Goal: Transaction & Acquisition: Purchase product/service

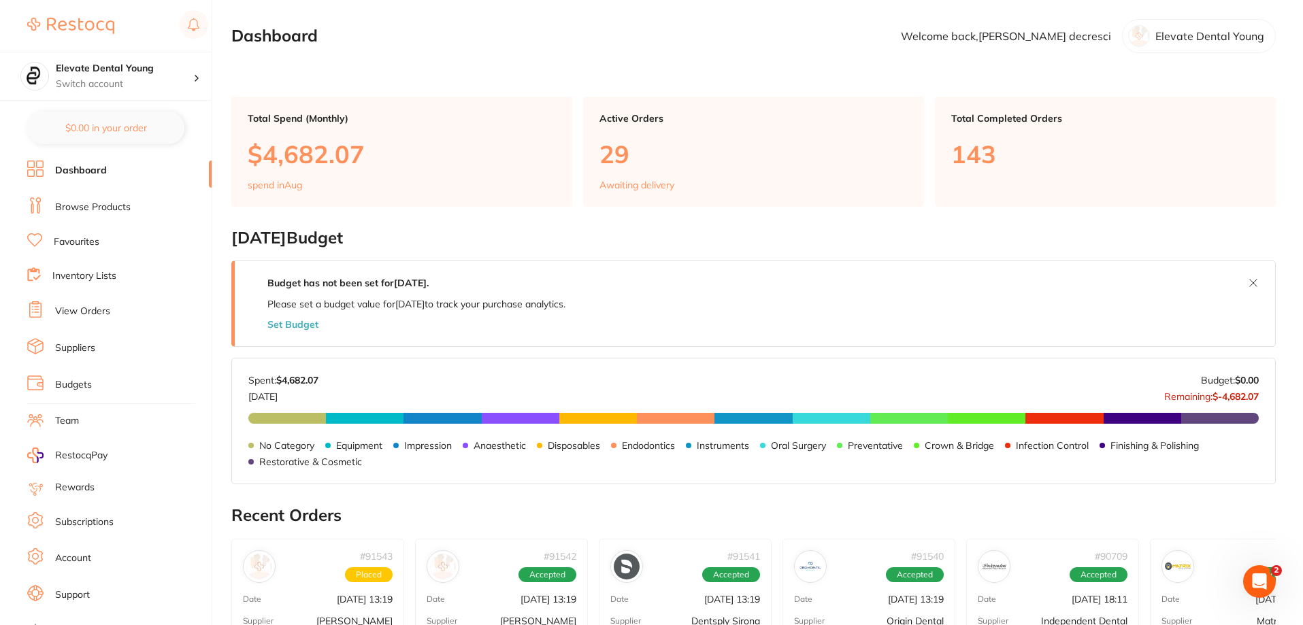
click at [118, 204] on link "Browse Products" at bounding box center [93, 208] width 76 height 14
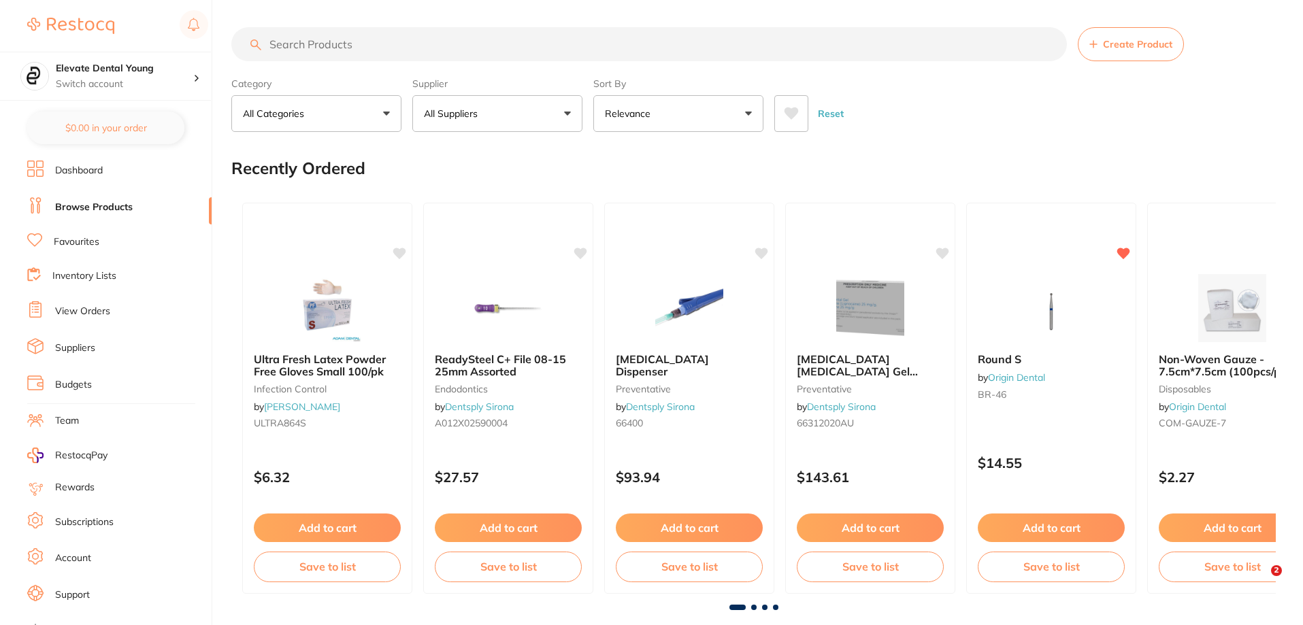
click at [313, 44] on input "search" at bounding box center [648, 44] width 835 height 34
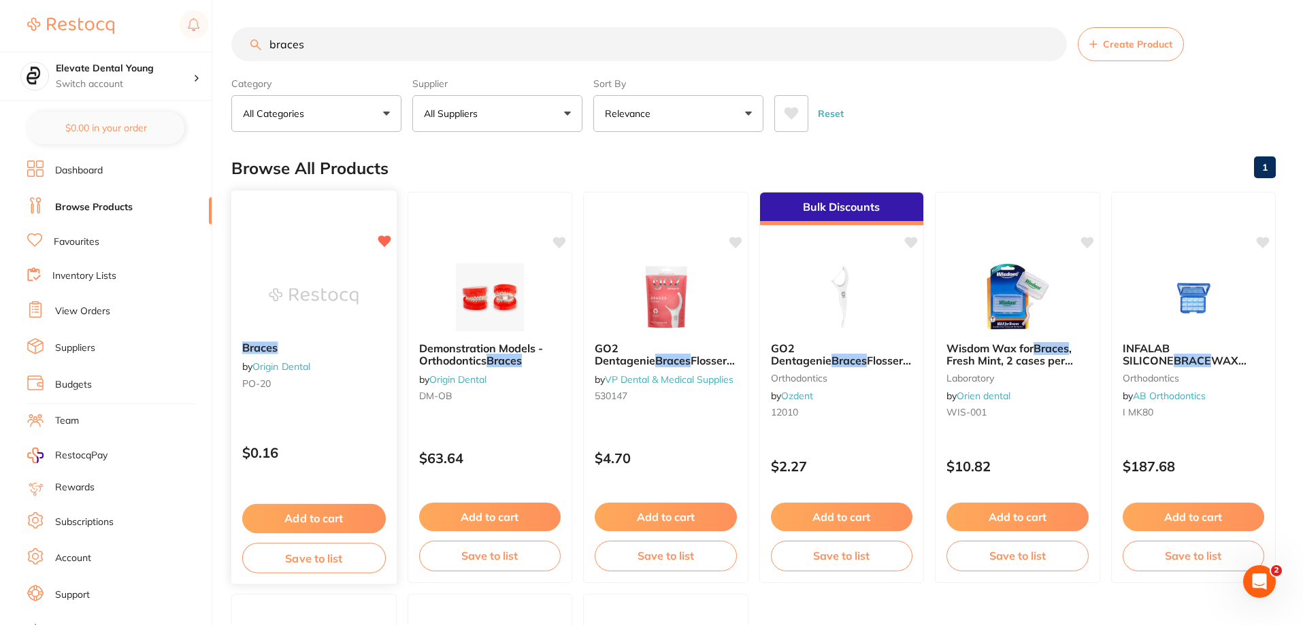
type input "braces"
click at [318, 518] on button "Add to cart" at bounding box center [314, 518] width 144 height 29
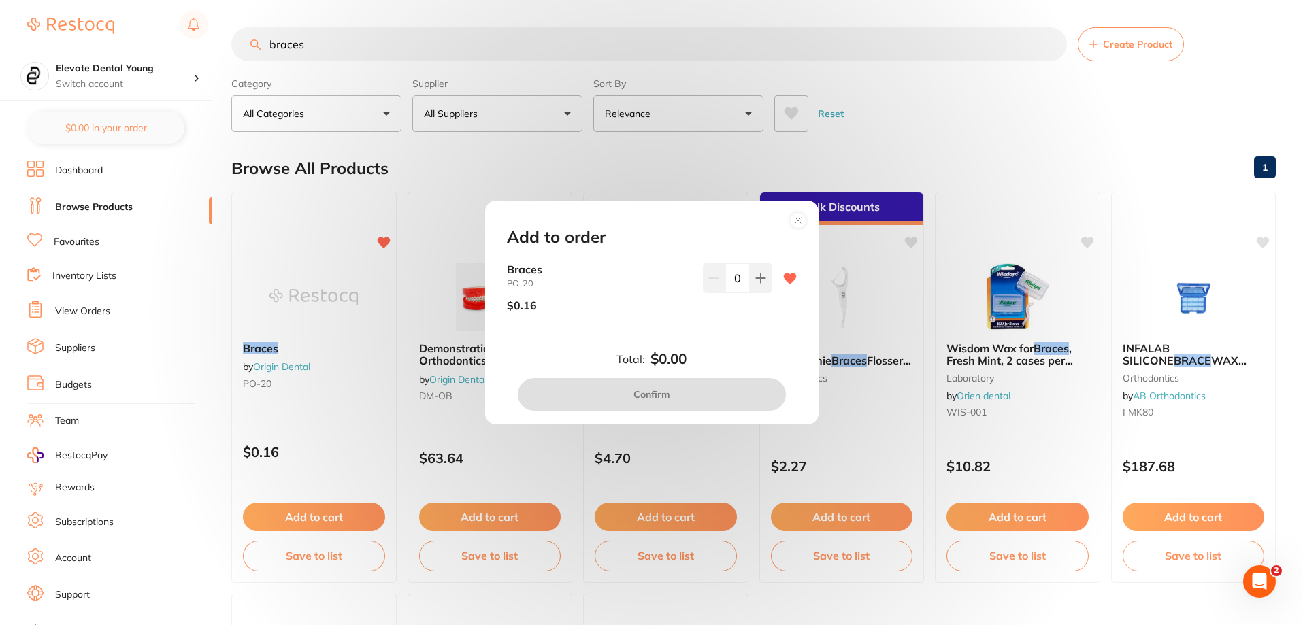
click at [732, 277] on input "0" at bounding box center [737, 278] width 24 height 30
type input "100"
drag, startPoint x: 661, startPoint y: 295, endPoint x: 649, endPoint y: 285, distance: 15.9
click at [658, 291] on div "$0.16" at bounding box center [599, 305] width 185 height 34
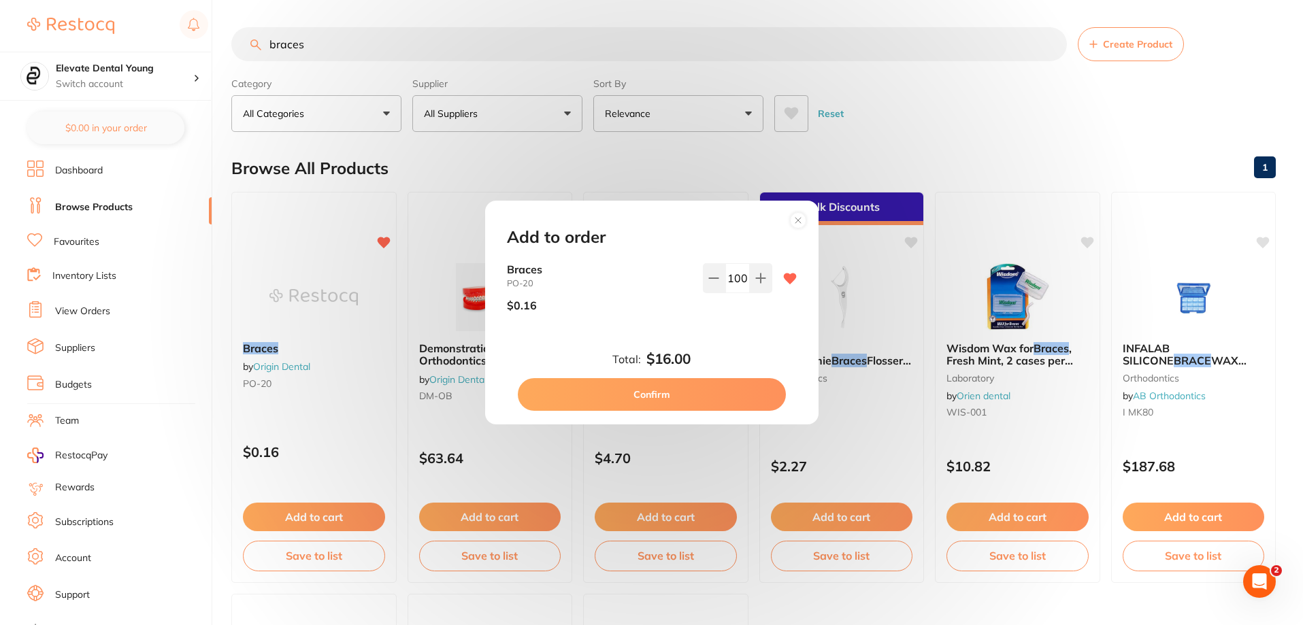
click at [684, 402] on button "Confirm" at bounding box center [652, 394] width 268 height 33
checkbox input "false"
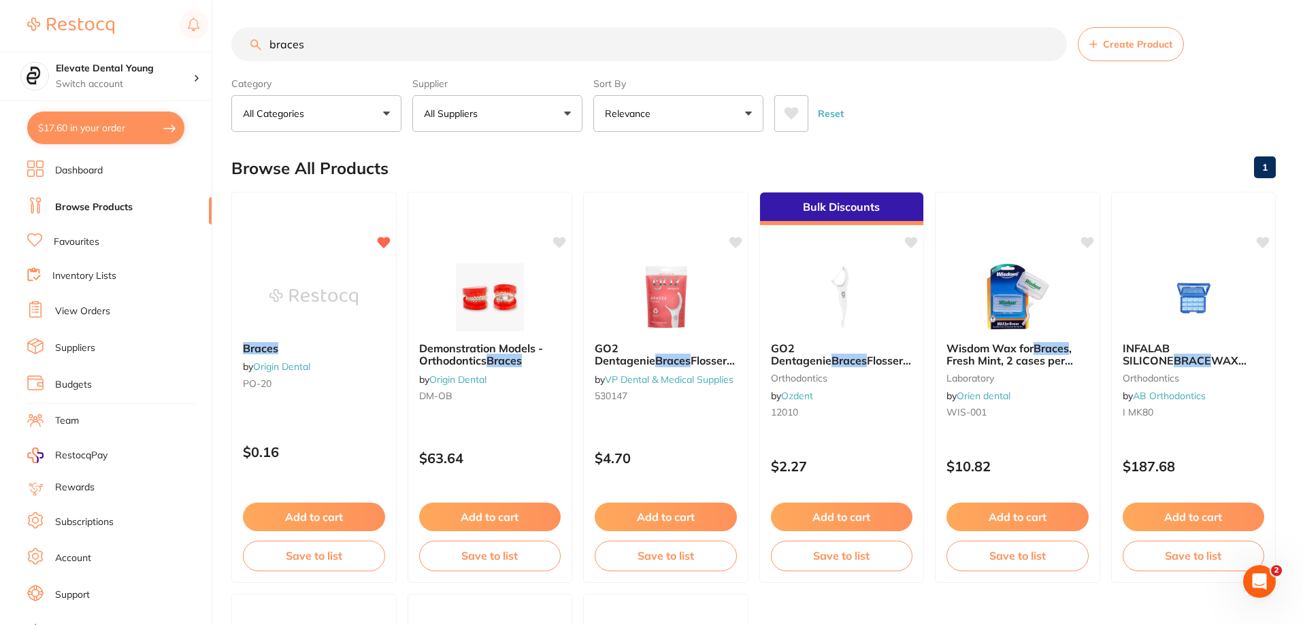
click at [393, 44] on input "braces" at bounding box center [648, 44] width 835 height 34
type input "b"
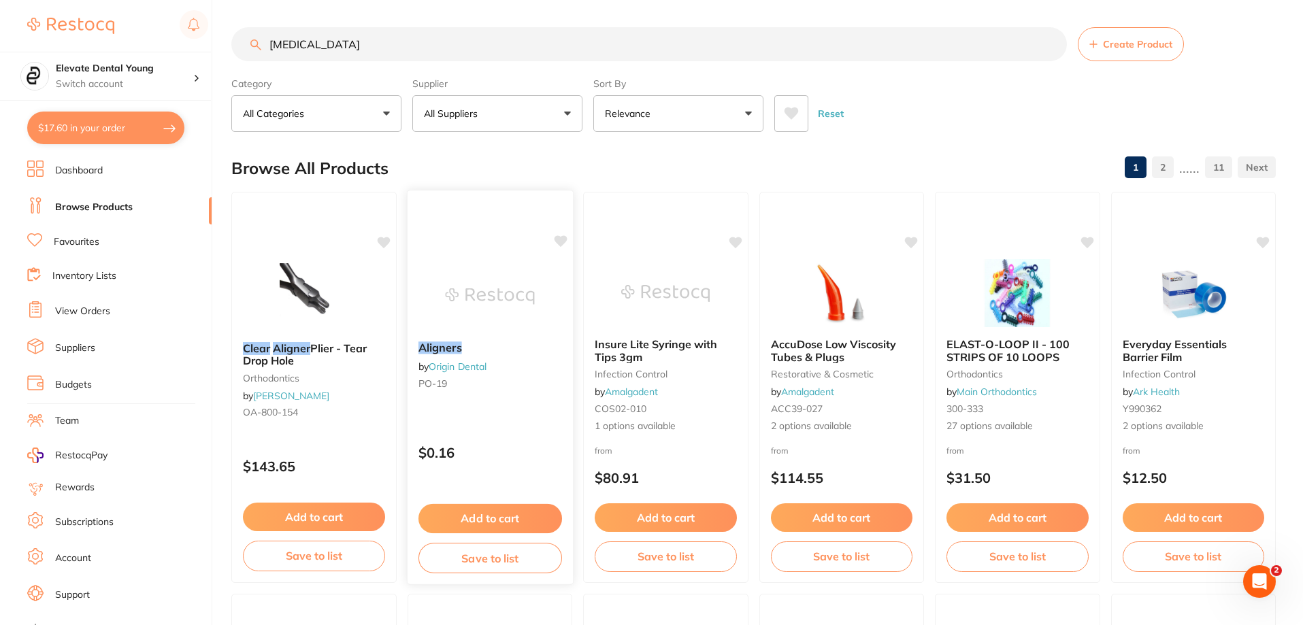
type input "[MEDICAL_DATA]"
click at [560, 239] on icon at bounding box center [560, 241] width 13 height 12
click at [485, 507] on button "Add to cart" at bounding box center [490, 517] width 142 height 29
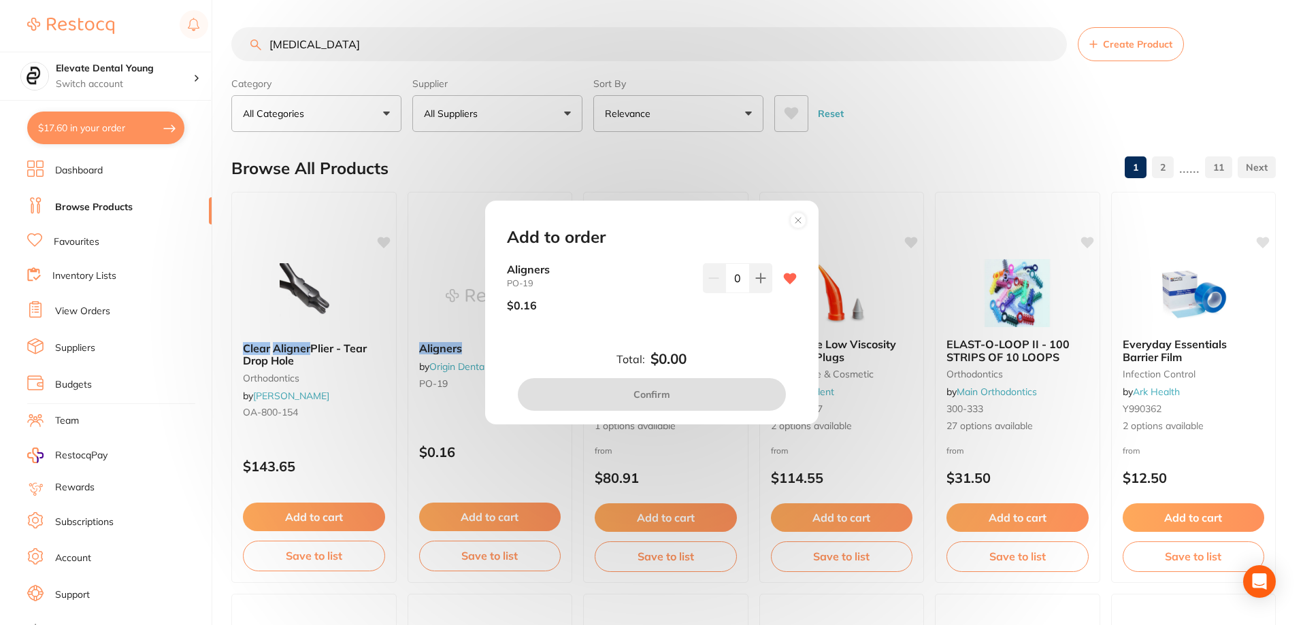
click at [731, 279] on input "0" at bounding box center [737, 278] width 24 height 30
type input "100"
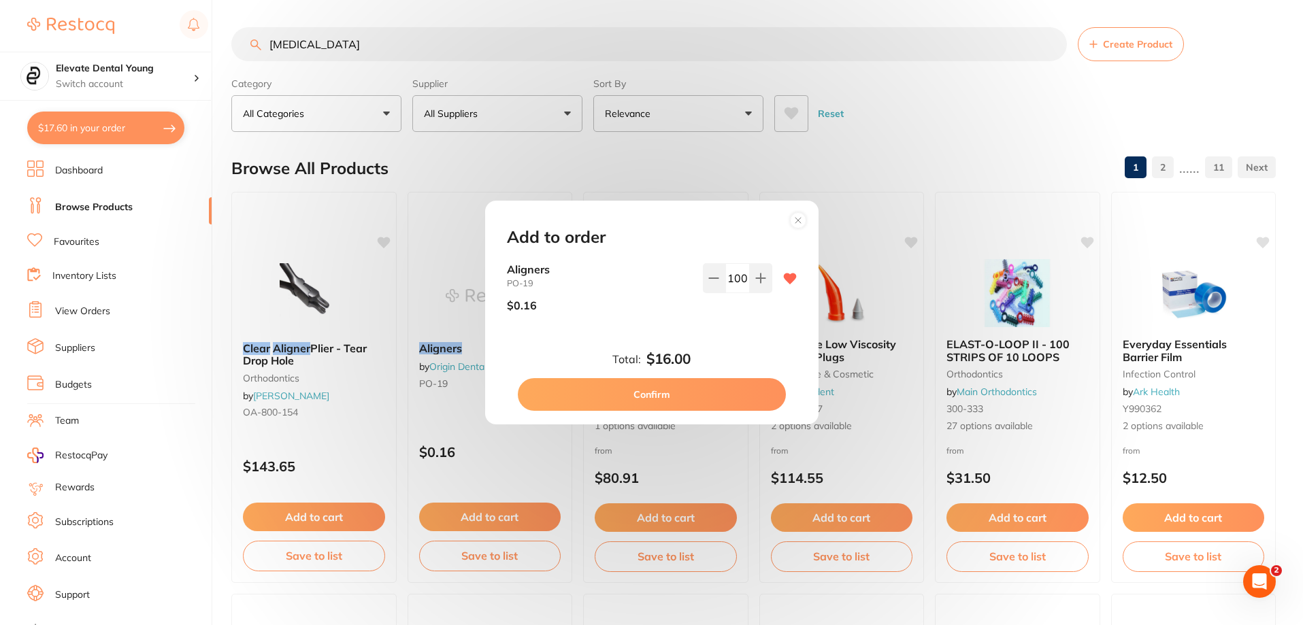
click at [761, 341] on div "Aligners PO-19 $0.16 100" at bounding box center [651, 303] width 322 height 81
click at [690, 392] on button "Confirm" at bounding box center [652, 394] width 268 height 33
